Goal: Task Accomplishment & Management: Use online tool/utility

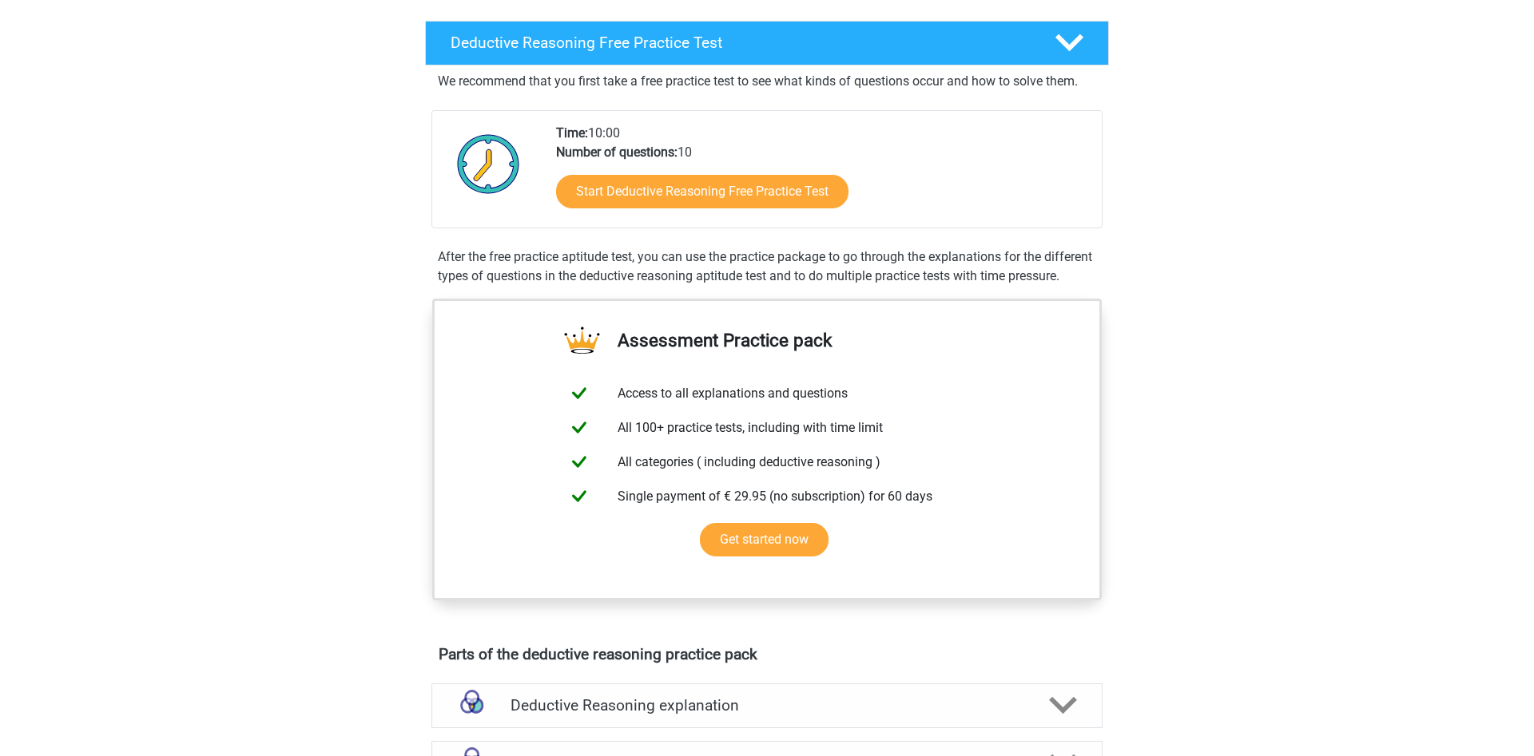
scroll to position [407, 0]
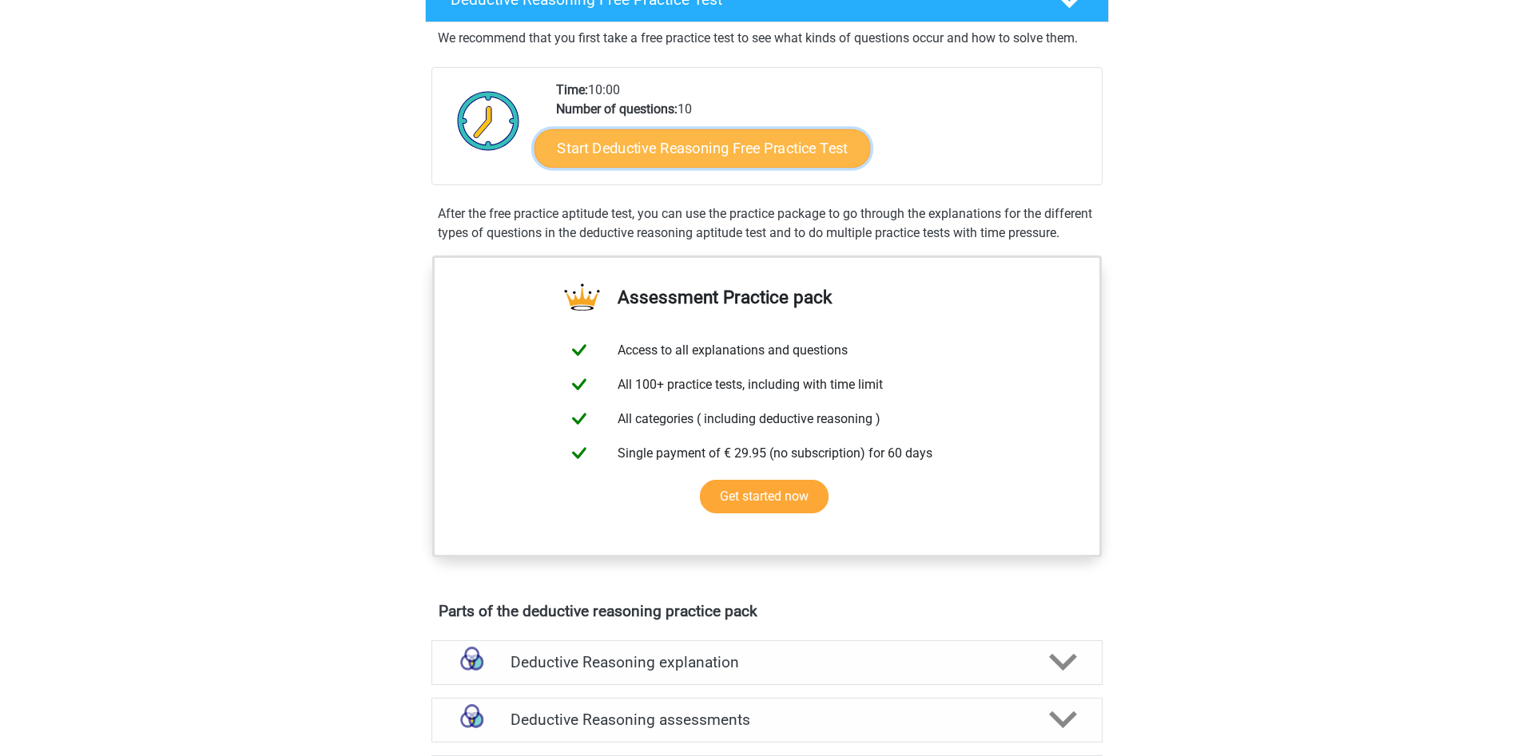
click at [736, 153] on link "Start Deductive Reasoning Free Practice Test" at bounding box center [702, 148] width 336 height 38
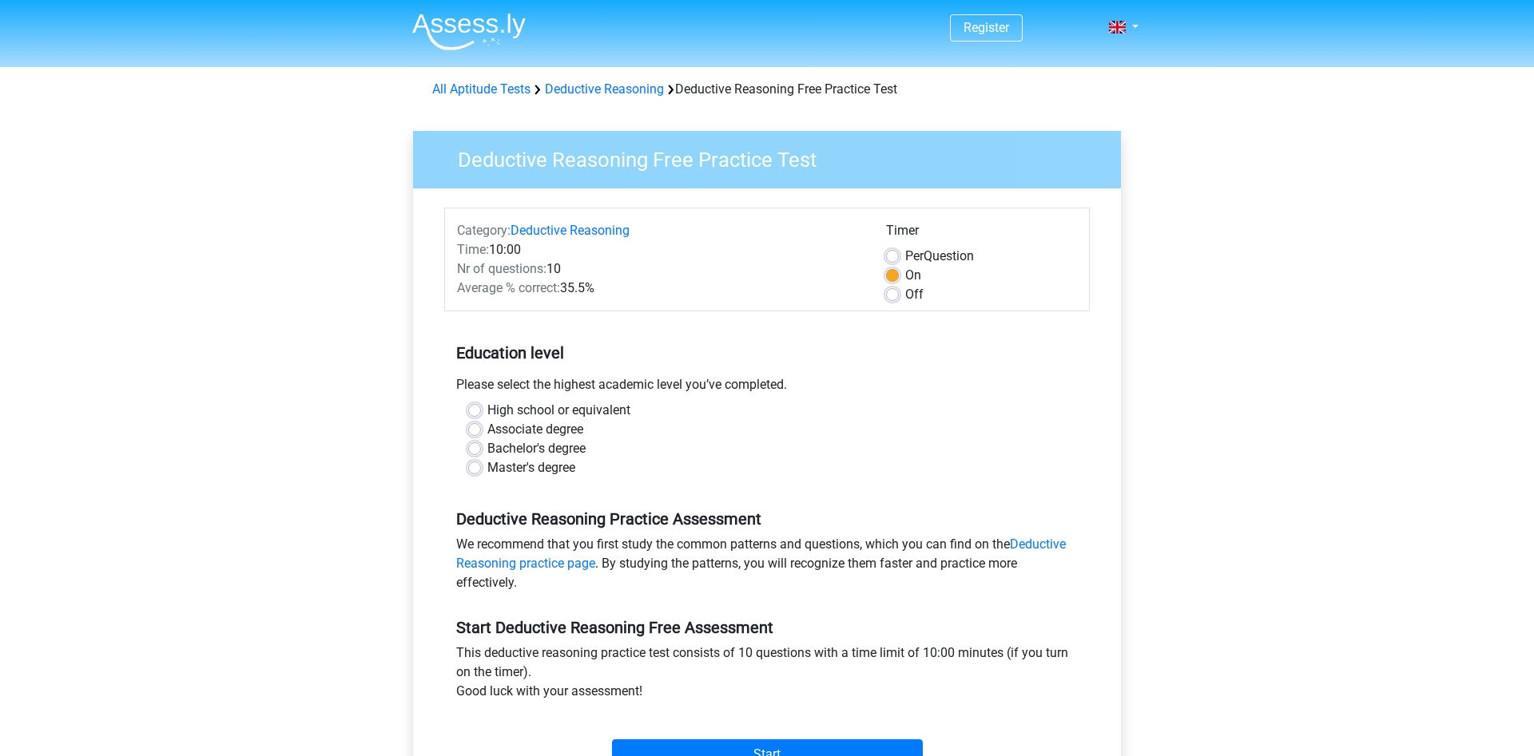
click at [487, 451] on label "Bachelor's degree" at bounding box center [536, 448] width 98 height 19
click at [478, 451] on input "Bachelor's degree" at bounding box center [474, 447] width 13 height 16
radio input "true"
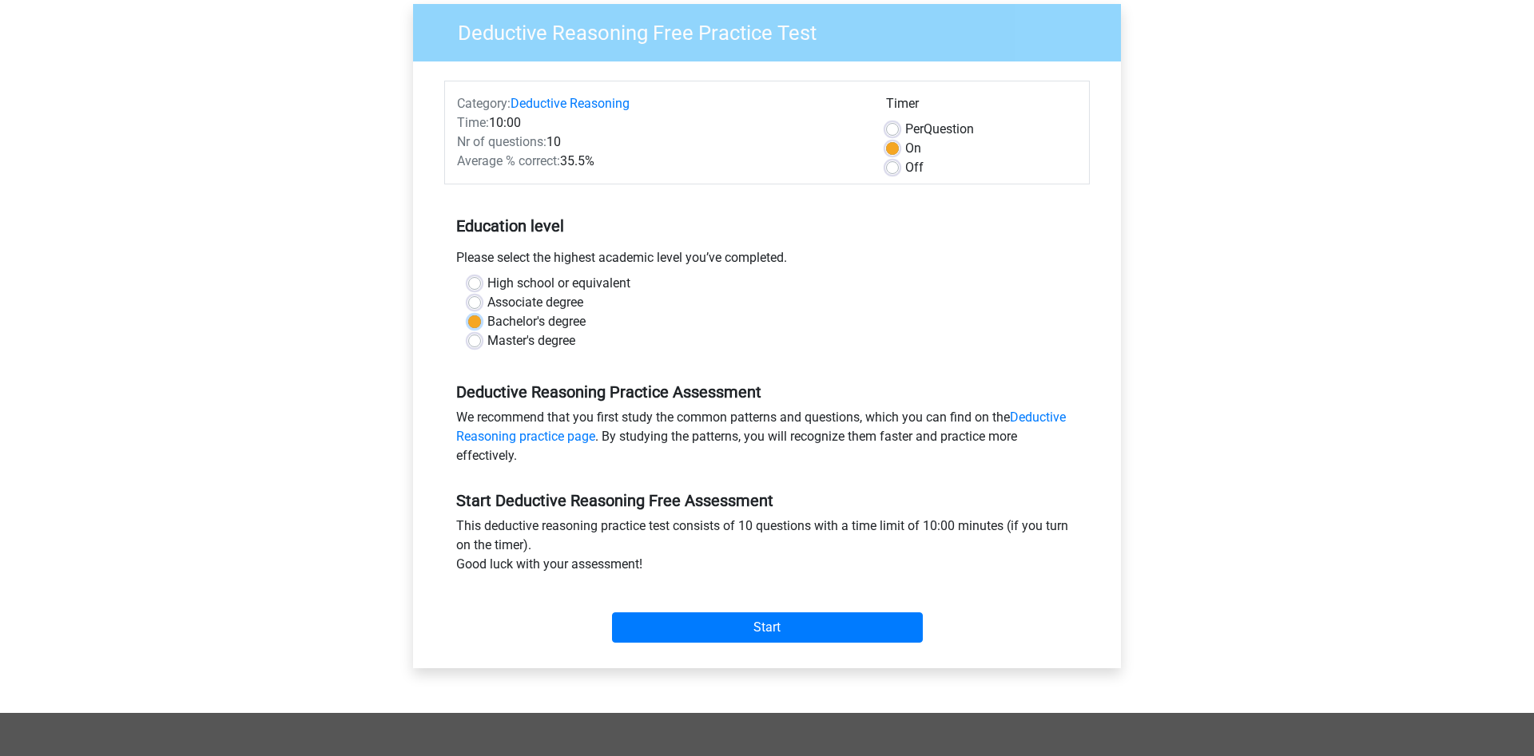
scroll to position [163, 0]
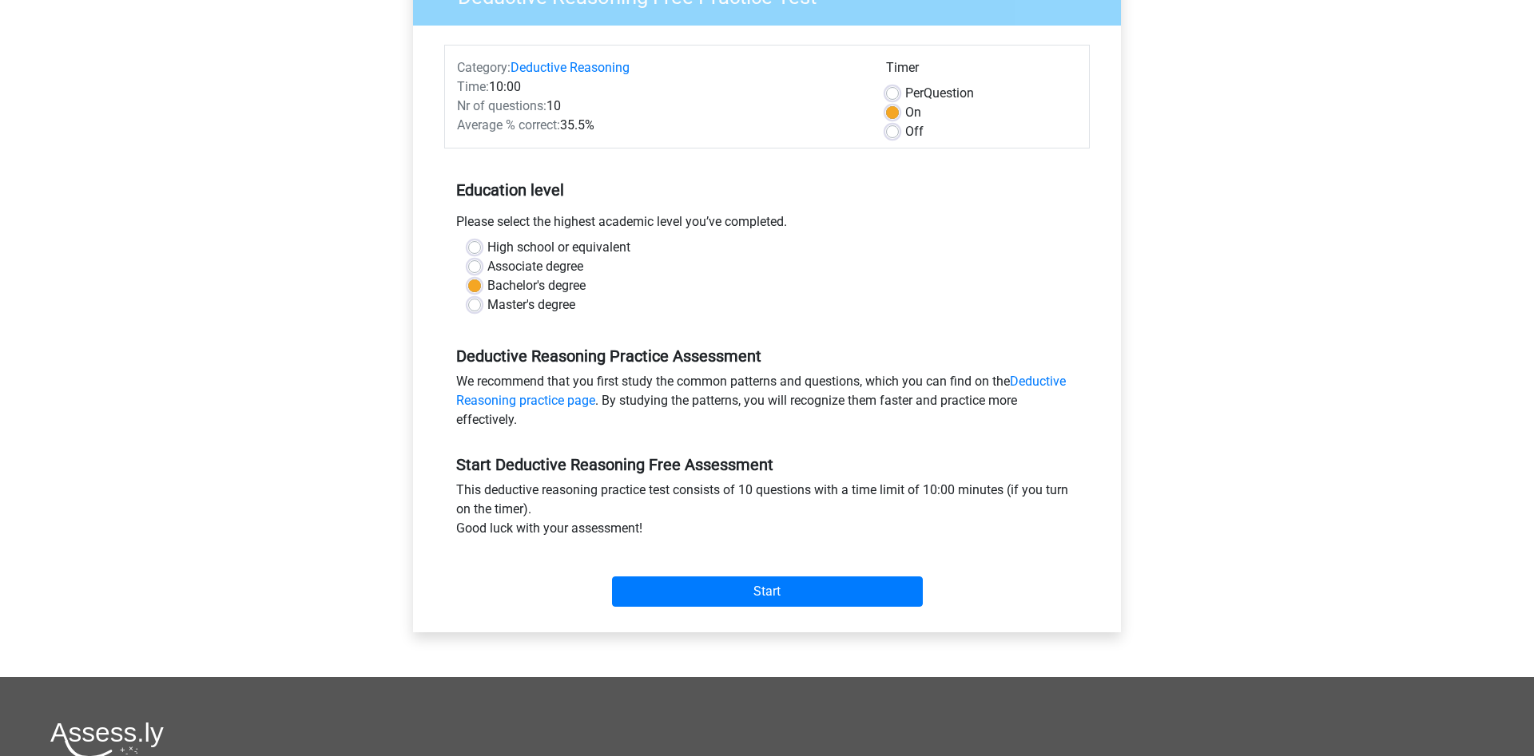
click at [487, 306] on label "Master's degree" at bounding box center [531, 305] width 88 height 19
click at [474, 306] on input "Master's degree" at bounding box center [474, 304] width 13 height 16
radio input "true"
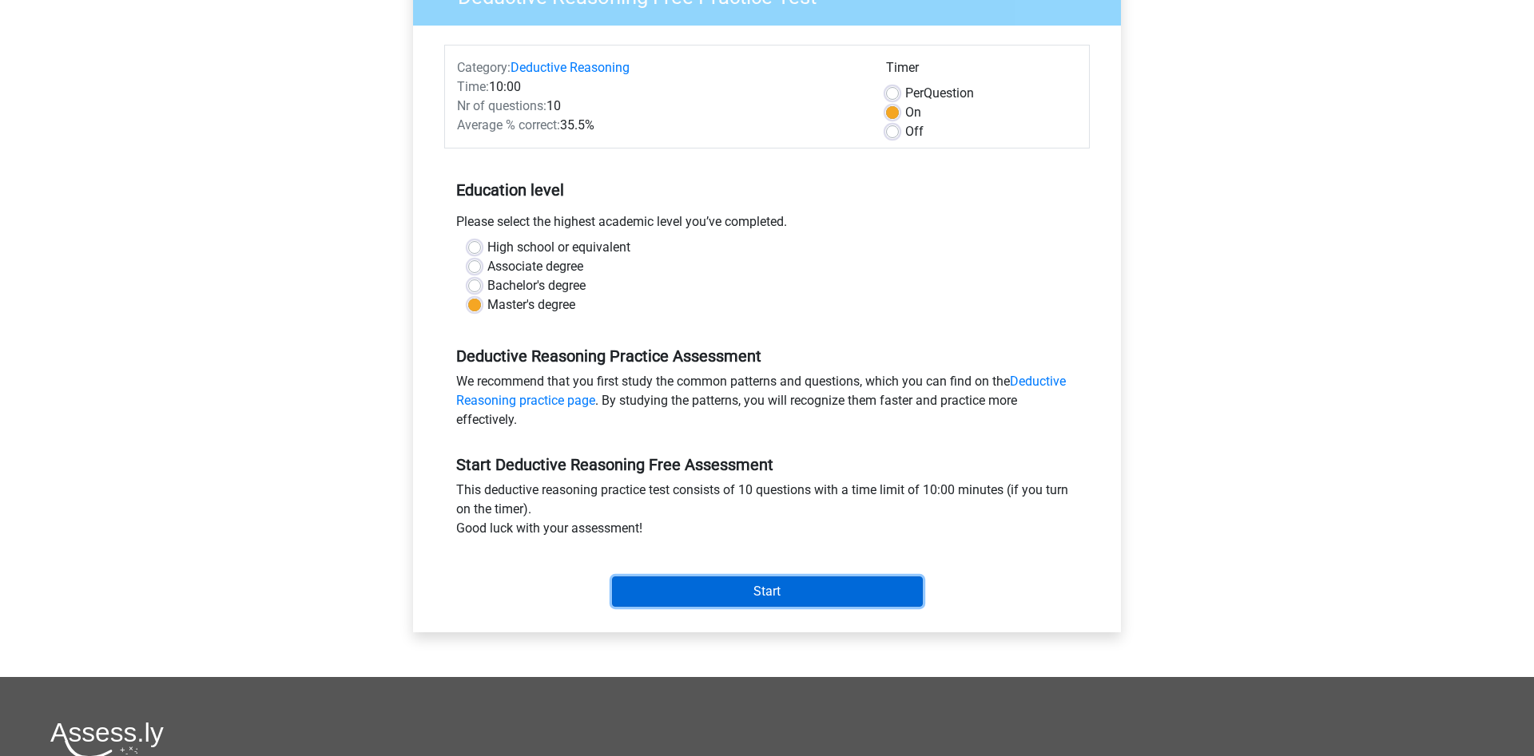
click at [722, 578] on input "Start" at bounding box center [767, 592] width 311 height 30
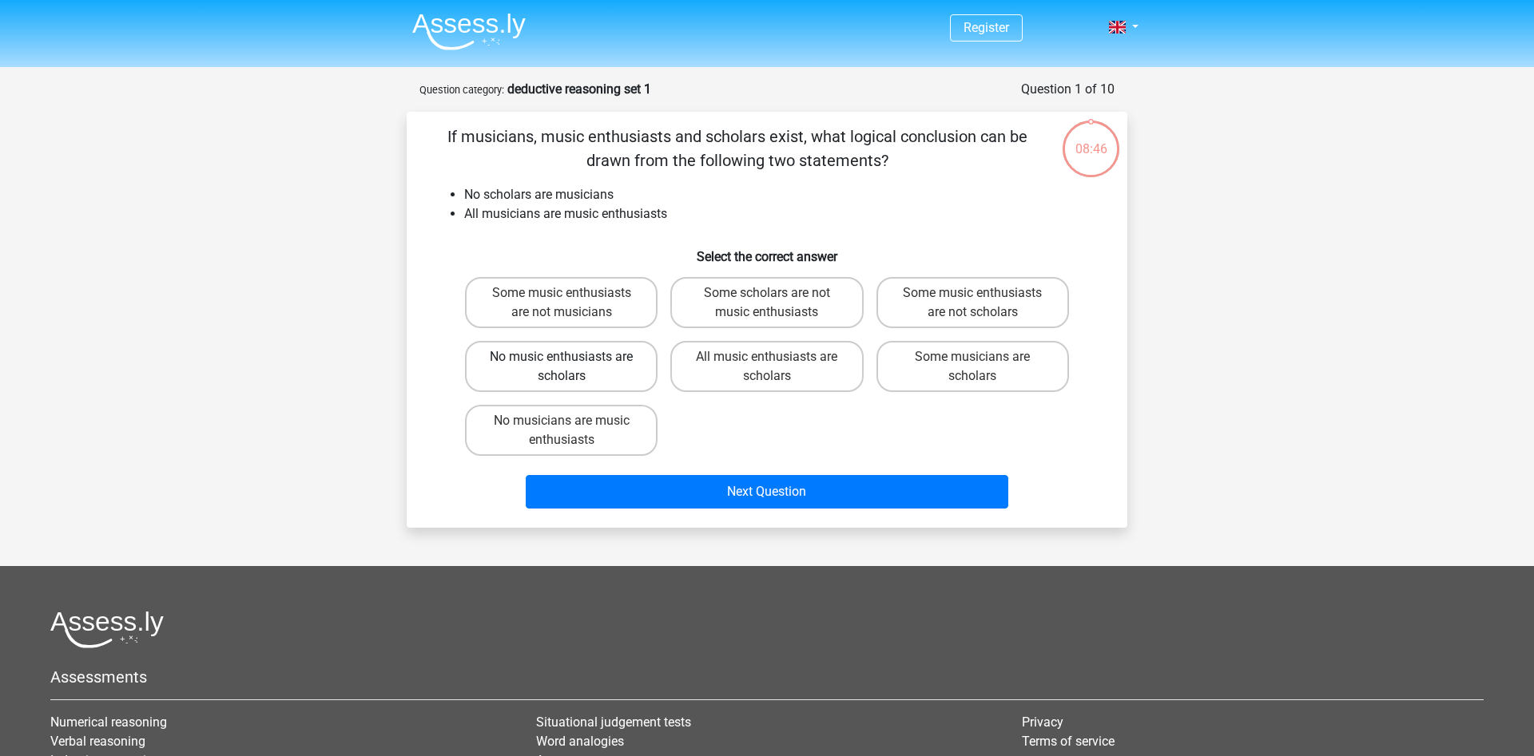
click at [599, 372] on label "No music enthusiasts are scholars" at bounding box center [561, 366] width 192 height 51
click at [572, 367] on input "No music enthusiasts are scholars" at bounding box center [567, 362] width 10 height 10
radio input "true"
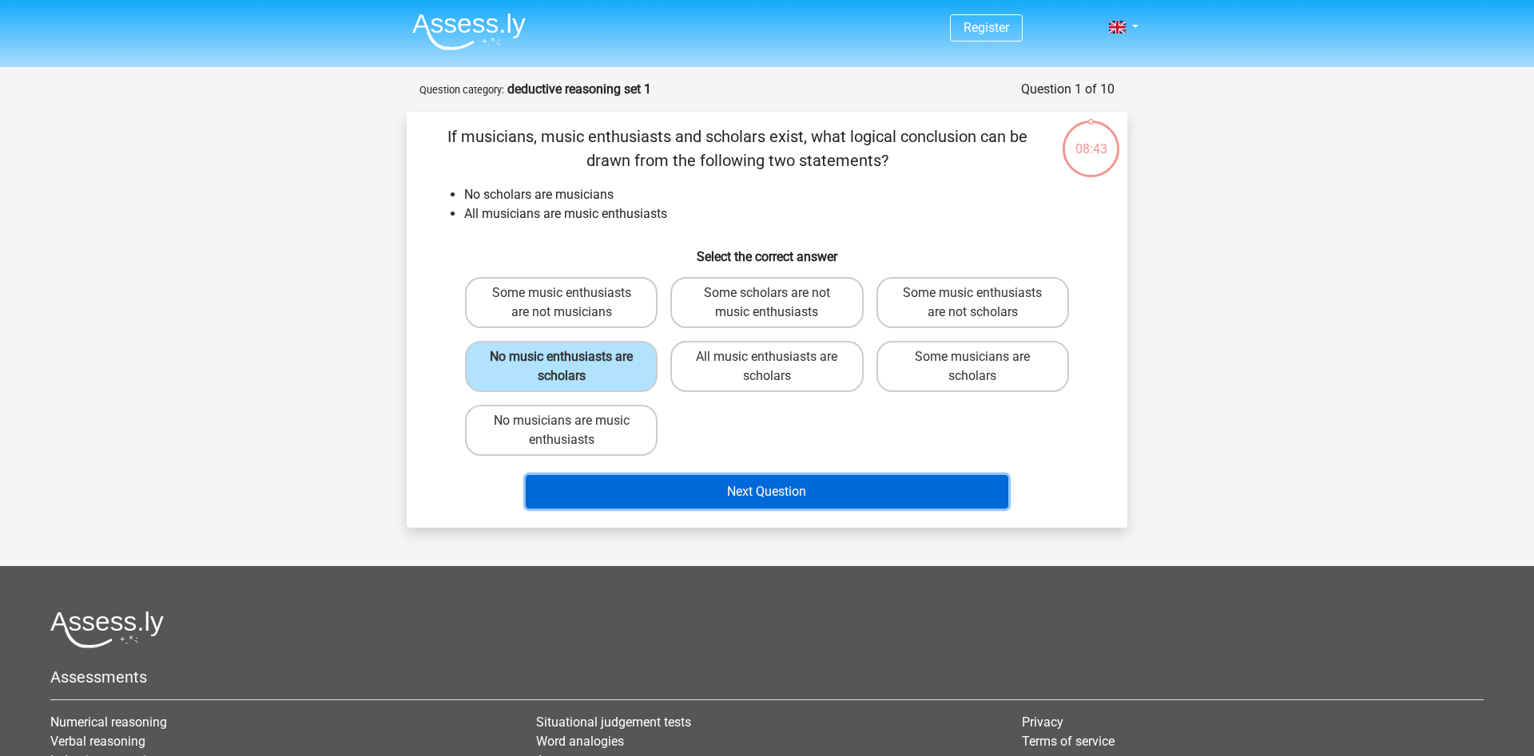
click at [744, 502] on button "Next Question" at bounding box center [767, 492] width 483 height 34
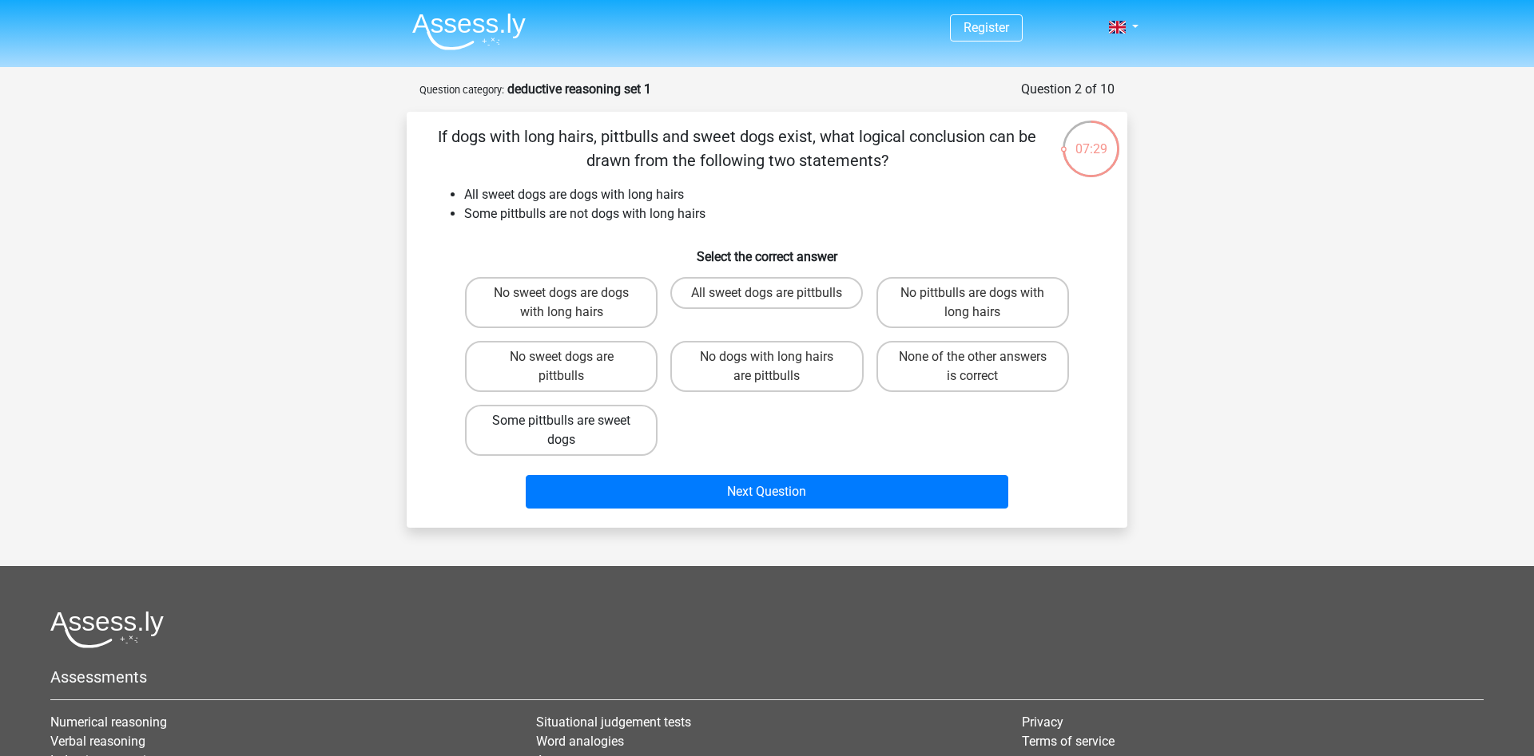
click at [561, 430] on label "Some pittbulls are sweet dogs" at bounding box center [561, 430] width 192 height 51
click at [562, 430] on input "Some pittbulls are sweet dogs" at bounding box center [567, 426] width 10 height 10
radio input "true"
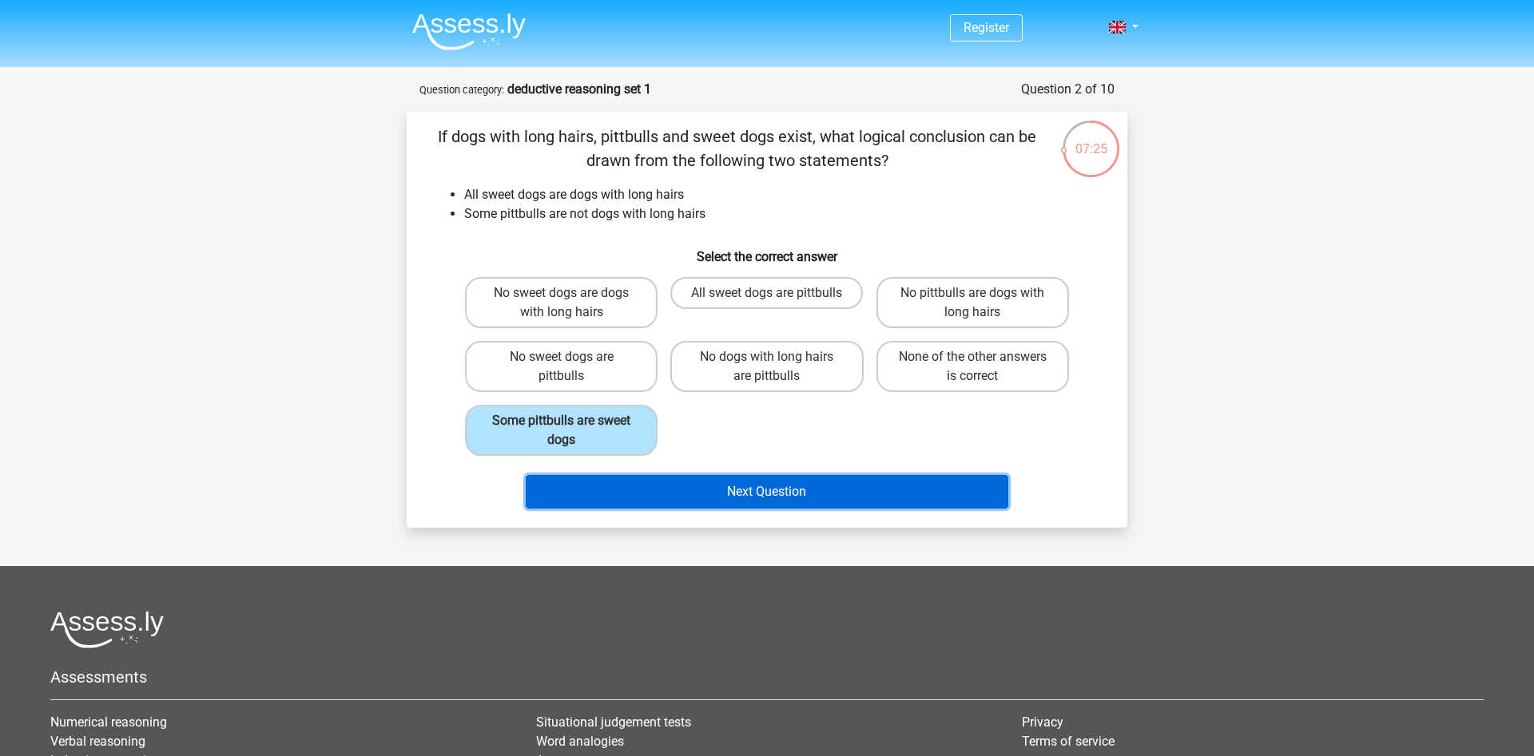
click at [786, 498] on button "Next Question" at bounding box center [767, 492] width 483 height 34
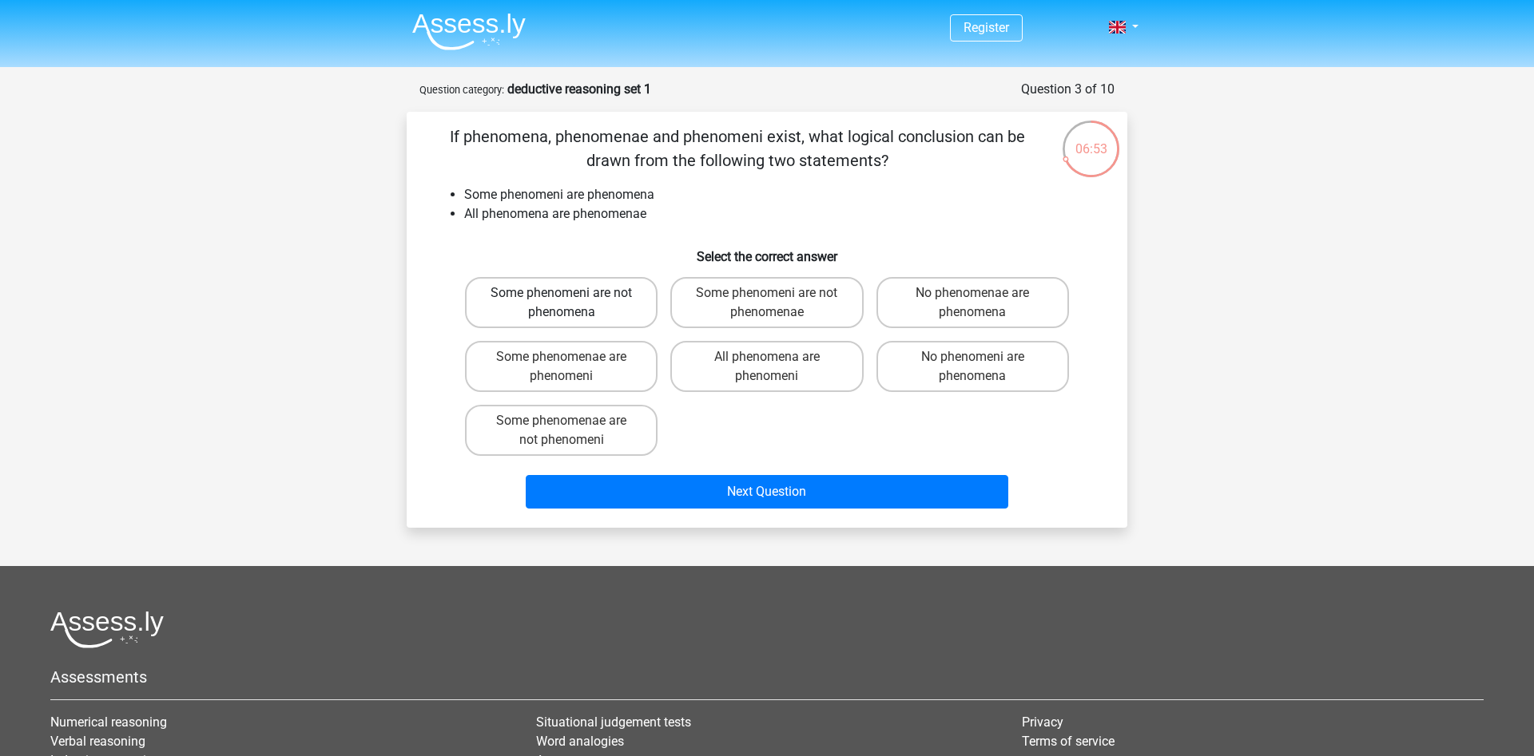
click at [605, 313] on label "Some phenomeni are not phenomena" at bounding box center [561, 302] width 192 height 51
click at [572, 304] on input "Some phenomeni are not phenomena" at bounding box center [567, 298] width 10 height 10
radio input "true"
click at [578, 373] on label "Some phenomenae are phenomeni" at bounding box center [561, 366] width 192 height 51
click at [572, 367] on input "Some phenomenae are phenomeni" at bounding box center [567, 362] width 10 height 10
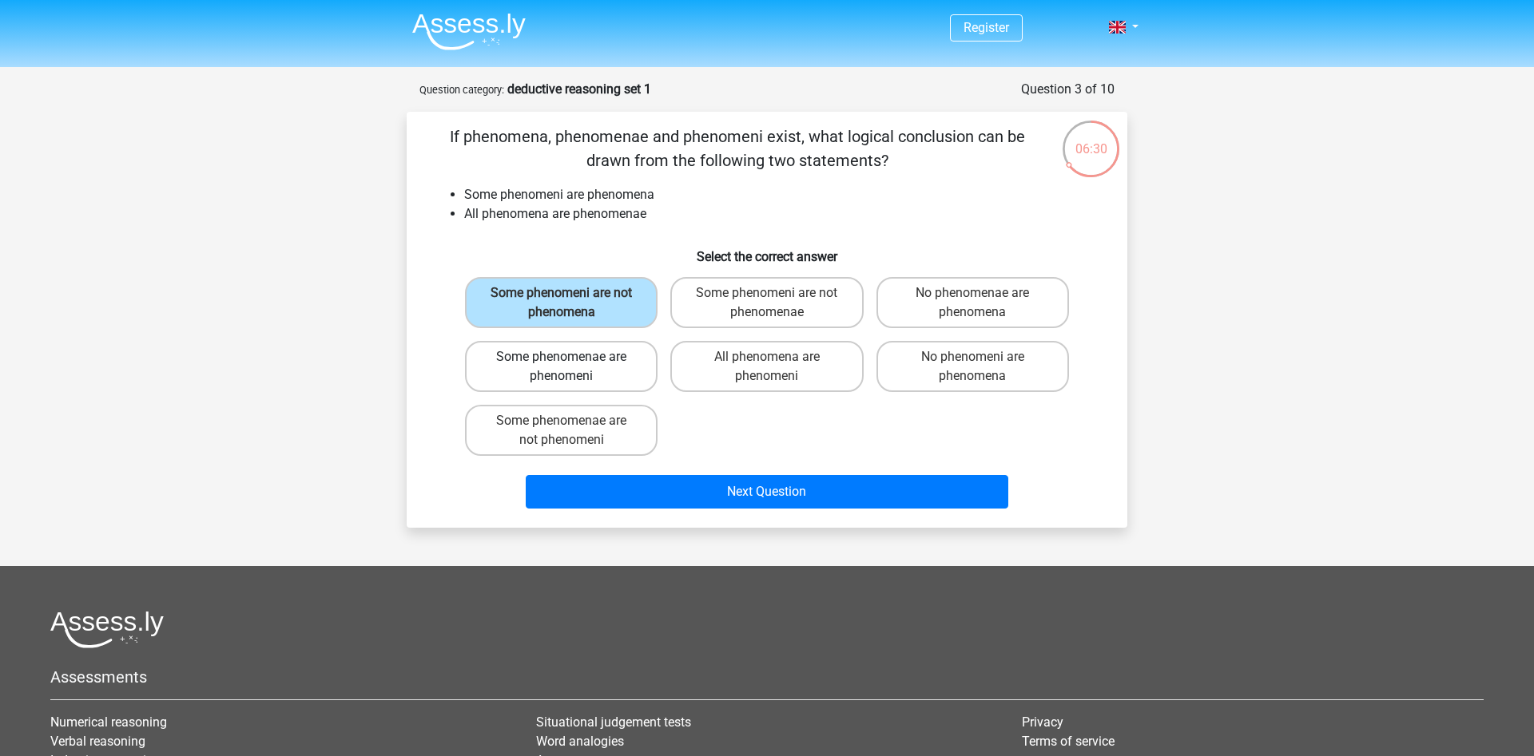
radio input "true"
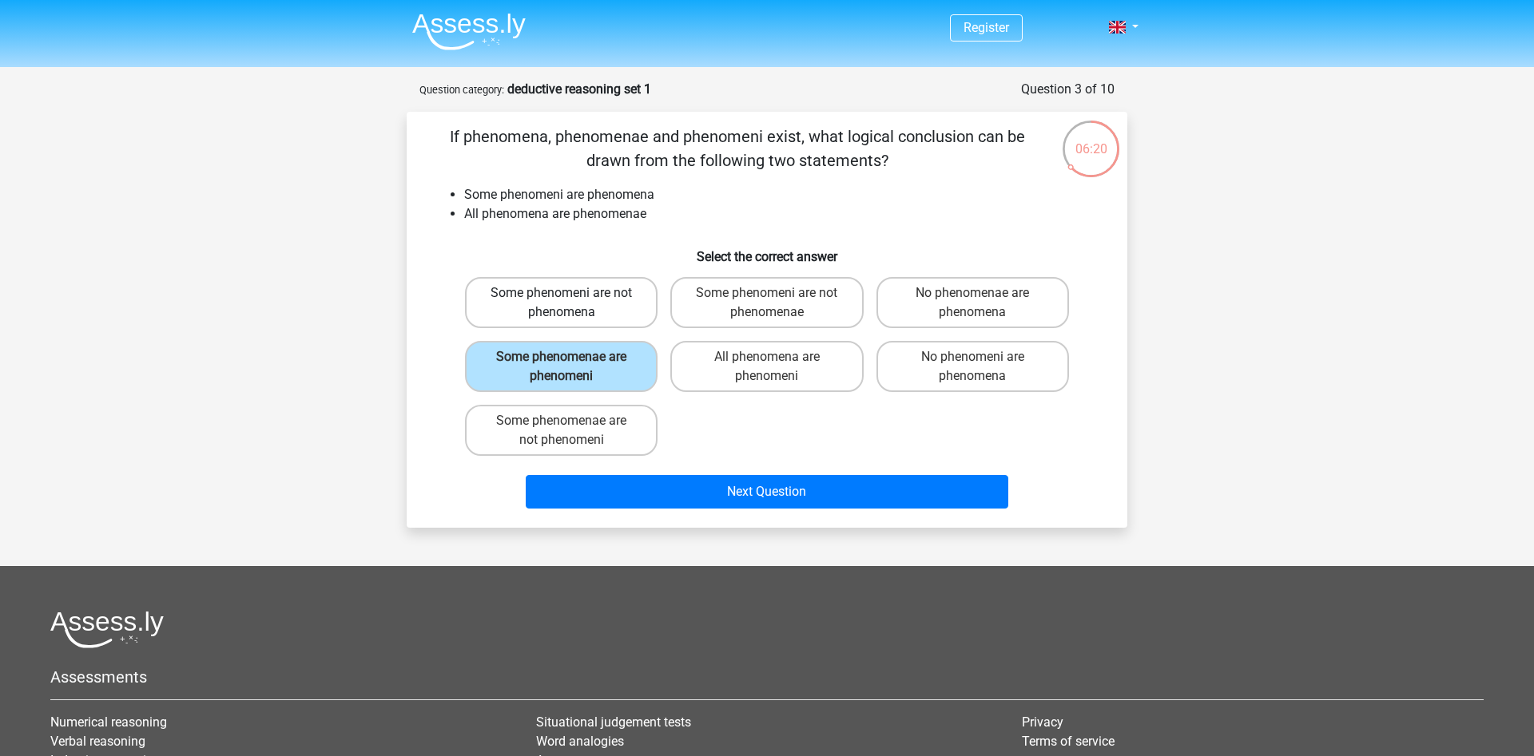
click at [583, 304] on label "Some phenomeni are not phenomena" at bounding box center [561, 302] width 192 height 51
click at [572, 304] on input "Some phenomeni are not phenomena" at bounding box center [567, 298] width 10 height 10
radio input "true"
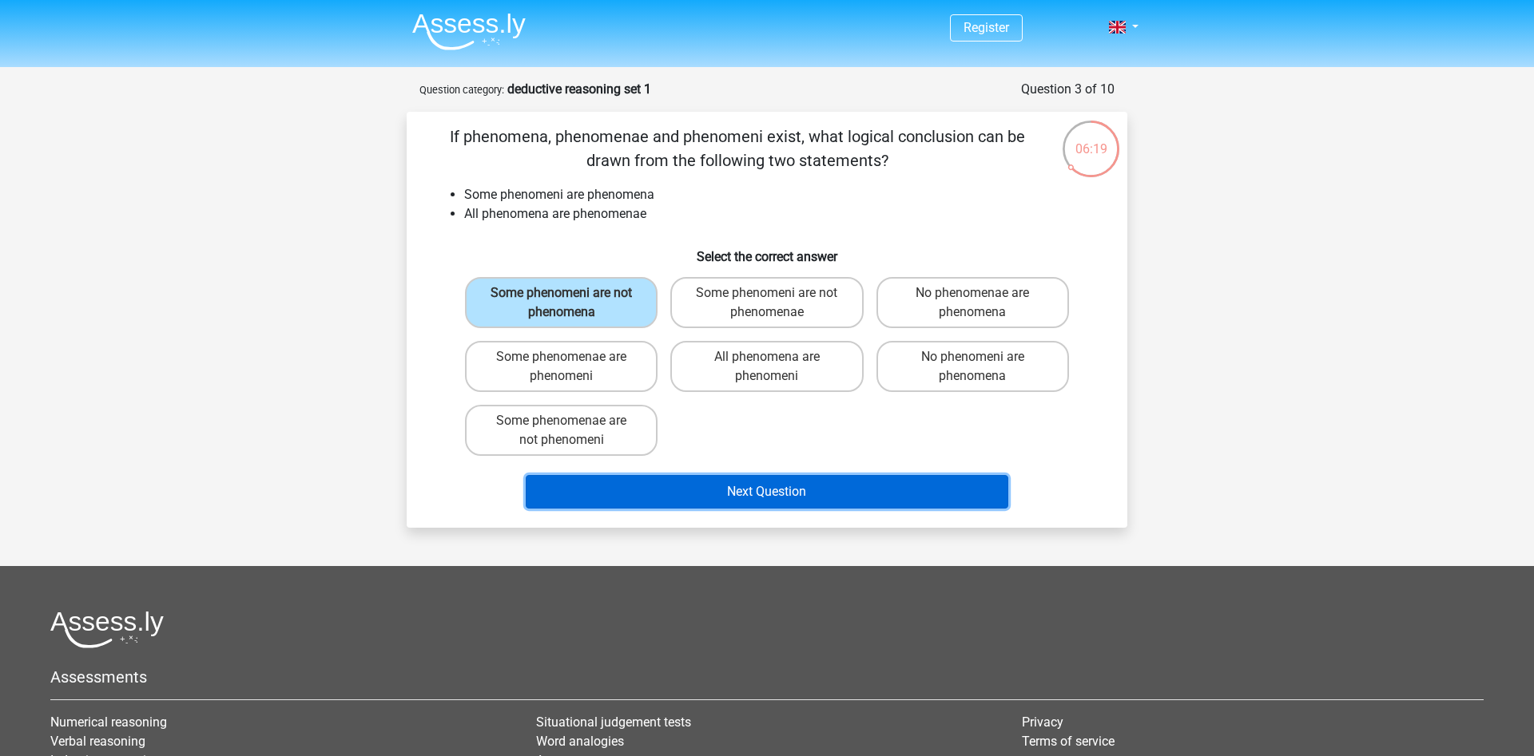
click at [698, 494] on button "Next Question" at bounding box center [767, 492] width 483 height 34
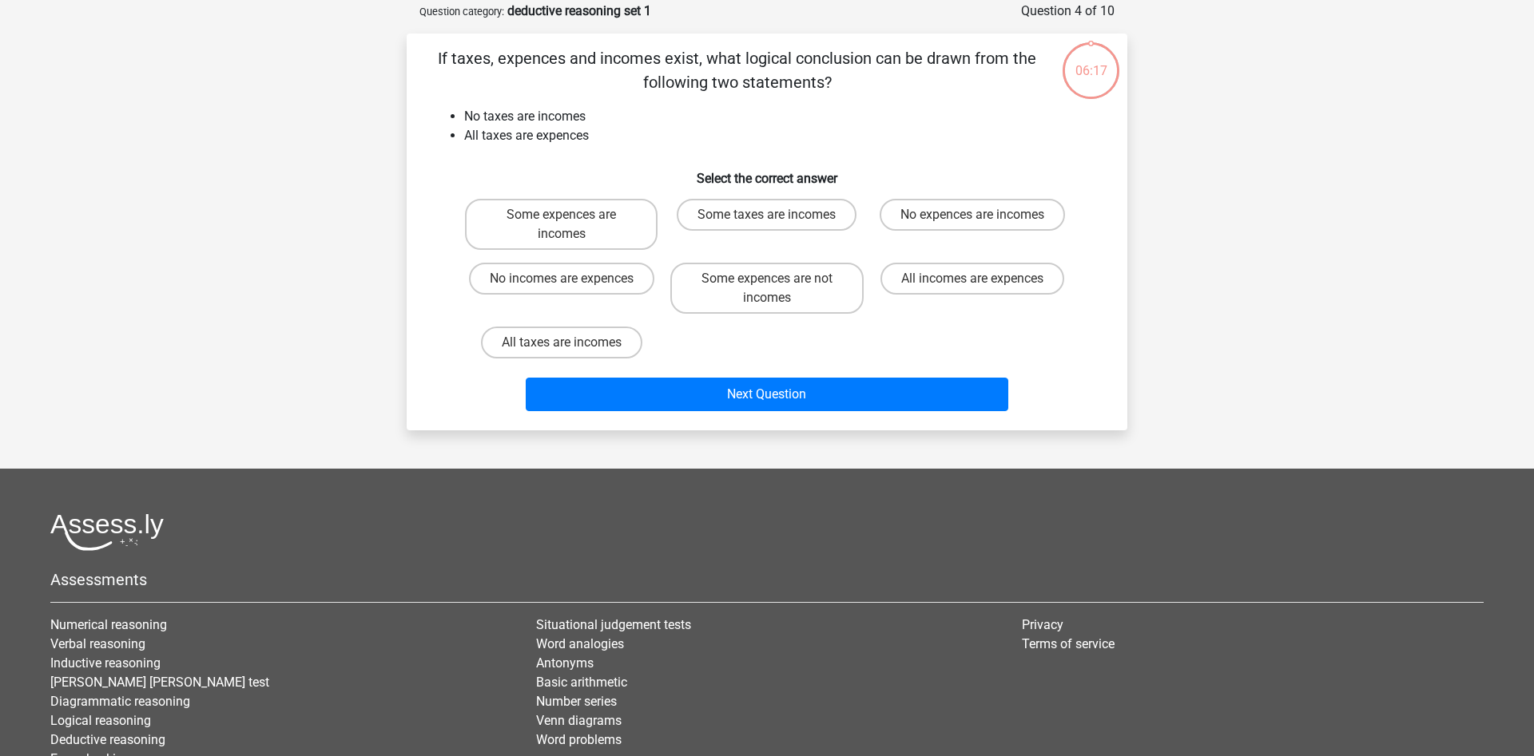
scroll to position [80, 0]
